Goal: Navigation & Orientation: Find specific page/section

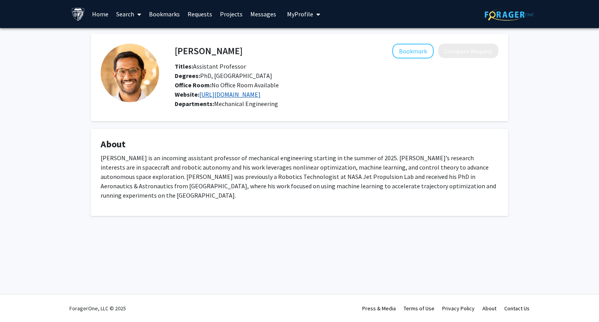
click at [231, 94] on link "https://acauligi.github.io/" at bounding box center [229, 95] width 61 height 8
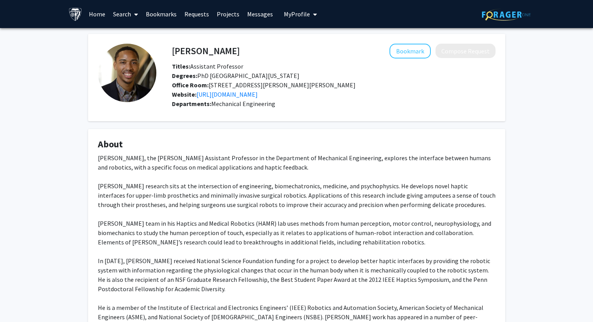
scroll to position [11, 0]
